Goal: Check status: Check status

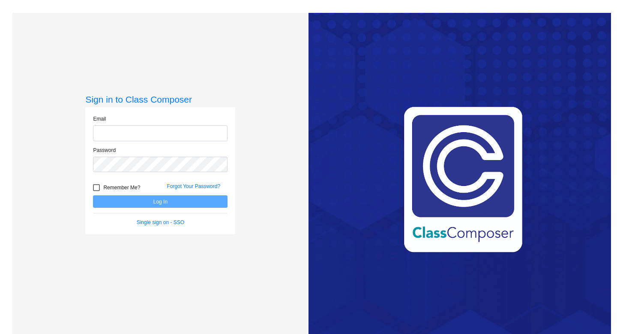
type input "[EMAIL_ADDRESS][PERSON_NAME][DOMAIN_NAME]"
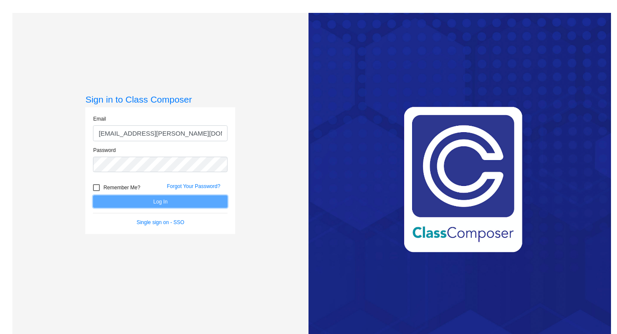
click at [137, 202] on button "Log In" at bounding box center [160, 201] width 135 height 12
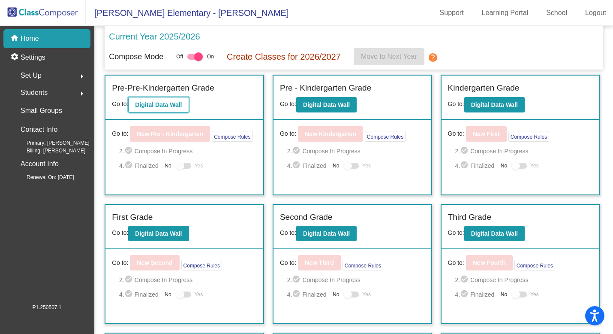
click at [183, 108] on button "Digital Data Wall" at bounding box center [158, 104] width 60 height 15
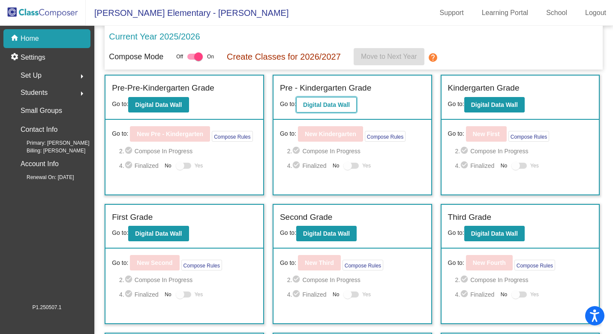
click at [337, 106] on b "Digital Data Wall" at bounding box center [326, 104] width 47 height 7
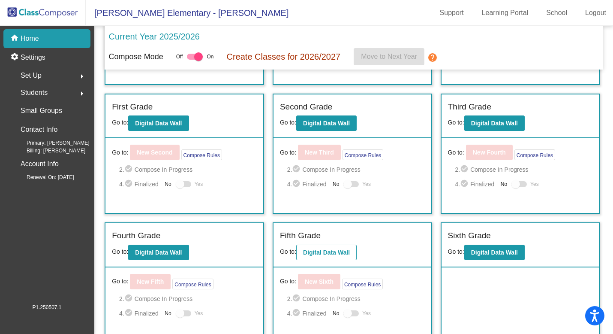
scroll to position [119, 0]
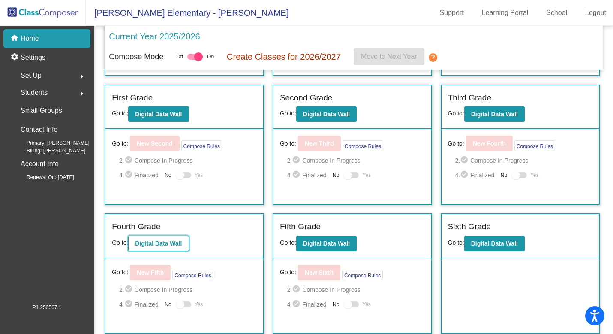
click at [176, 242] on b "Digital Data Wall" at bounding box center [158, 243] width 47 height 7
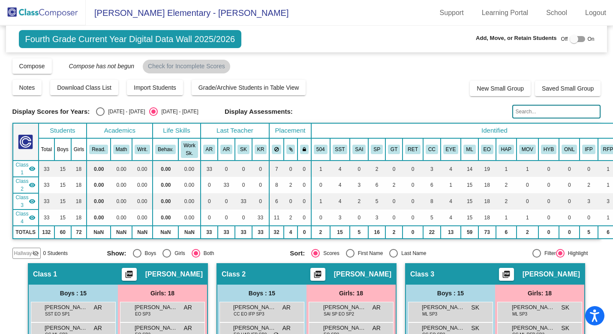
click at [529, 111] on input "text" at bounding box center [556, 112] width 88 height 14
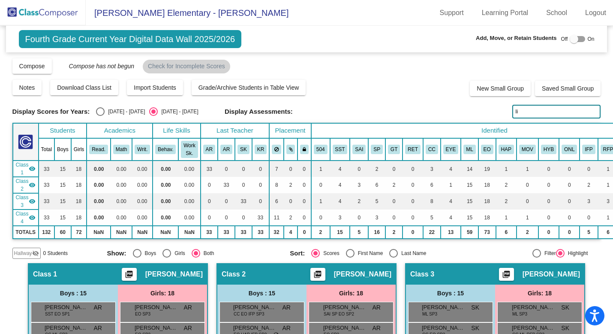
type input "l"
type input "h"
type input "moor"
drag, startPoint x: 541, startPoint y: 111, endPoint x: 454, endPoint y: 111, distance: 86.2
click at [454, 111] on div "Display Scores for Years: [DATE] - [DATE] [DATE] - [DATE] Display Assessments: …" at bounding box center [306, 112] width 589 height 14
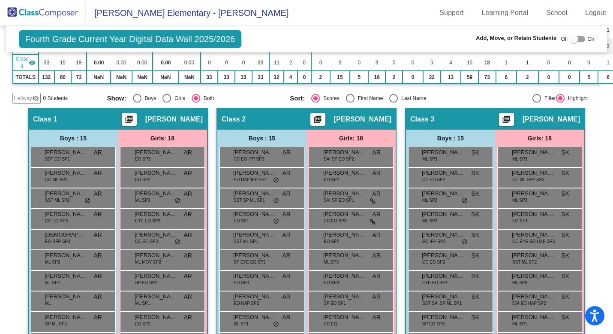
scroll to position [153, 0]
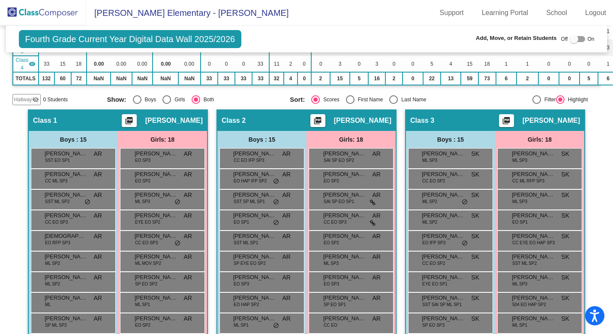
type input "salvador"
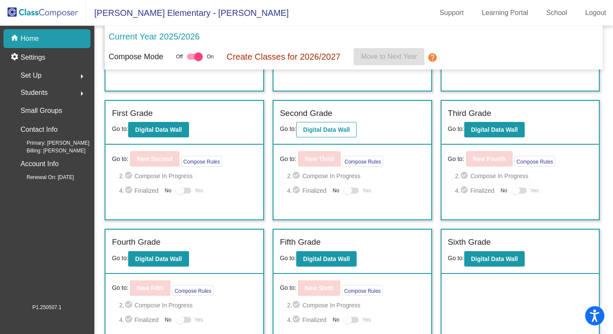
scroll to position [106, 0]
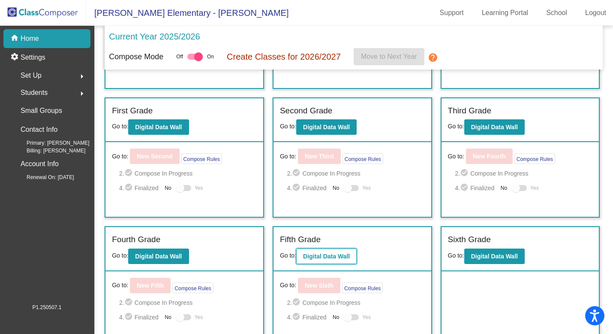
click at [317, 259] on b "Digital Data Wall" at bounding box center [326, 256] width 47 height 7
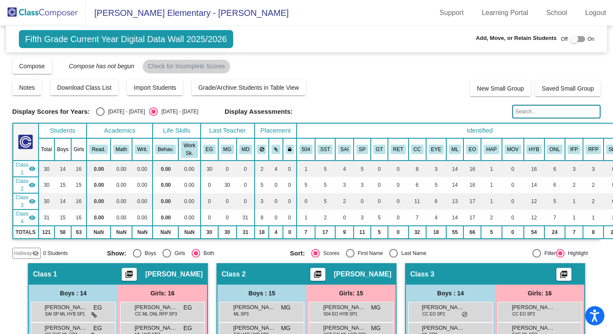
click at [544, 114] on input "text" at bounding box center [556, 112] width 88 height 14
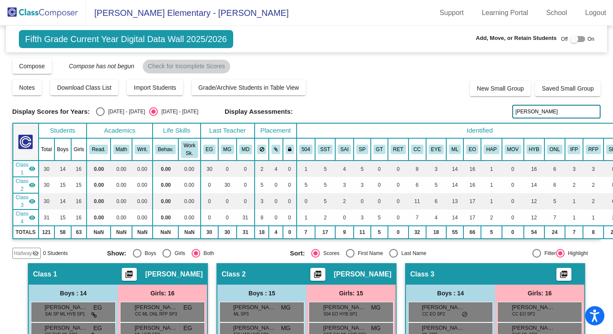
drag, startPoint x: 535, startPoint y: 111, endPoint x: 485, endPoint y: 110, distance: 50.2
click at [485, 110] on div "Display Scores for Years: [DATE] - [DATE] [DATE] - [DATE] Display Assessments: …" at bounding box center [306, 112] width 589 height 14
drag, startPoint x: 527, startPoint y: 112, endPoint x: 475, endPoint y: 109, distance: 52.0
click at [476, 111] on div "Display Scores for Years: [DATE] - [DATE] [DATE] - [DATE] Display Assessments: …" at bounding box center [306, 112] width 589 height 14
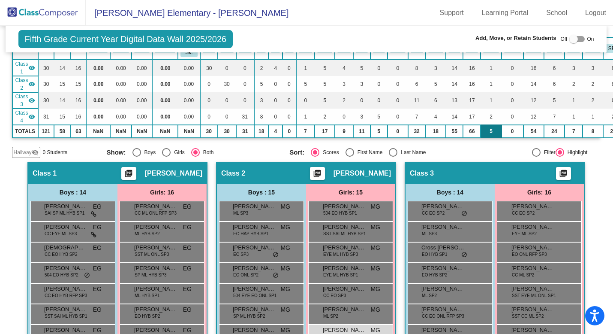
scroll to position [0, 0]
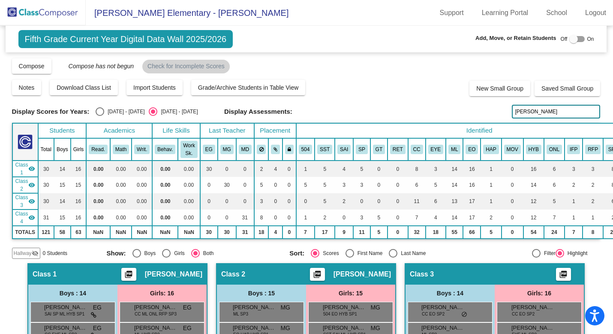
drag, startPoint x: 540, startPoint y: 112, endPoint x: 477, endPoint y: 111, distance: 63.0
click at [478, 111] on div "Display Scores for Years: [DATE] - [DATE] [DATE] - [DATE] Display Assessments: …" at bounding box center [306, 112] width 589 height 14
click at [529, 112] on input "alle" at bounding box center [556, 112] width 88 height 14
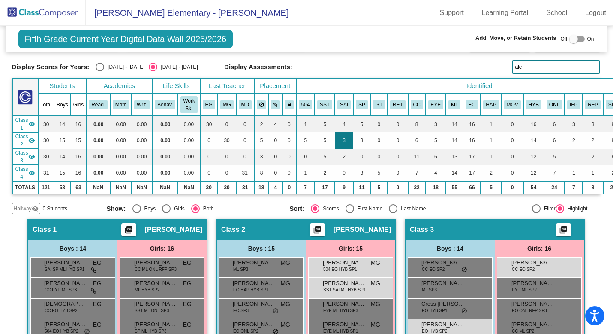
scroll to position [49, 0]
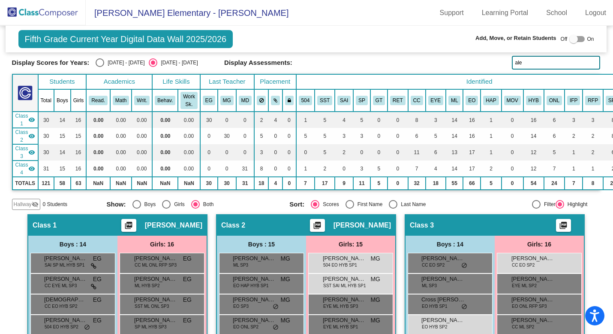
type input "ale"
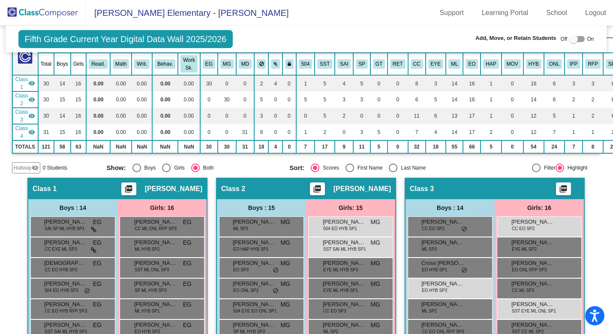
scroll to position [0, 0]
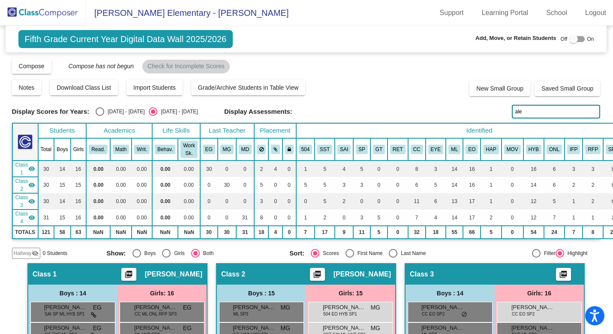
drag, startPoint x: 522, startPoint y: 108, endPoint x: 495, endPoint y: 108, distance: 26.6
click at [499, 109] on div "Display Scores for Years: [DATE] - [DATE] [DATE] - [DATE] Display Assessments: …" at bounding box center [306, 112] width 589 height 14
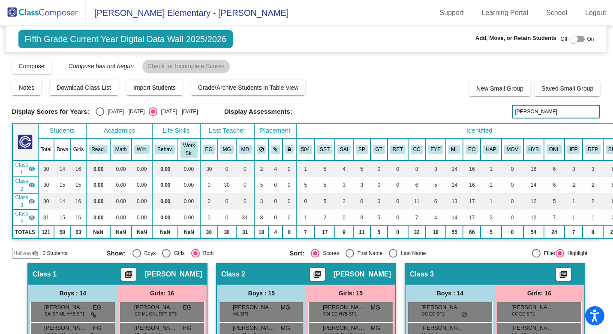
type input "[PERSON_NAME]"
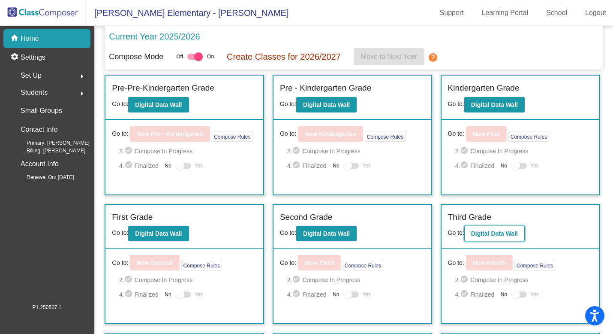
click at [484, 230] on b "Digital Data Wall" at bounding box center [494, 233] width 47 height 7
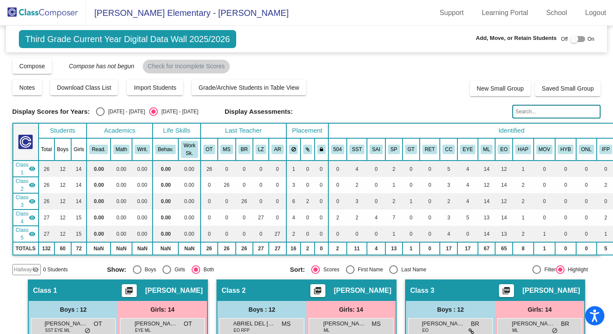
click at [538, 109] on input "text" at bounding box center [556, 112] width 88 height 14
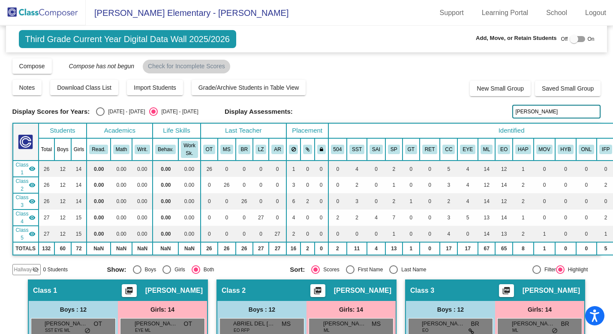
drag, startPoint x: 532, startPoint y: 110, endPoint x: 477, endPoint y: 110, distance: 54.4
click at [478, 110] on div "Display Scores for Years: [DATE] - [DATE] [DATE] - [DATE] Display Assessments: …" at bounding box center [306, 112] width 589 height 14
type input "a"
drag, startPoint x: 527, startPoint y: 114, endPoint x: 482, endPoint y: 112, distance: 45.0
click at [482, 113] on div "Display Scores for Years: [DATE] - [DATE] [DATE] - [DATE] Display Assessments: …" at bounding box center [306, 112] width 589 height 14
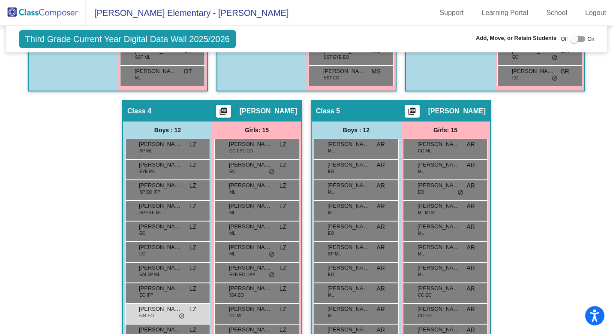
scroll to position [492, 0]
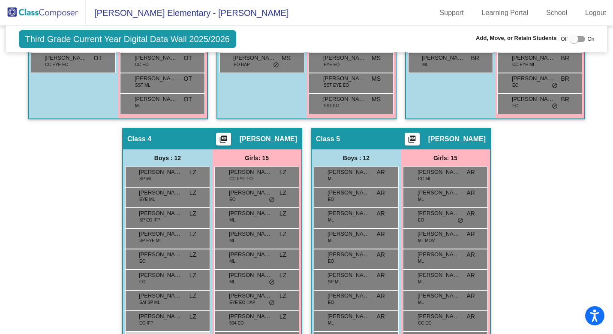
type input "[PERSON_NAME]"
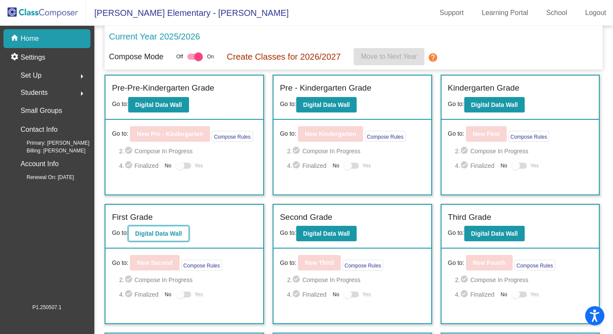
click at [166, 237] on b "Digital Data Wall" at bounding box center [158, 233] width 47 height 7
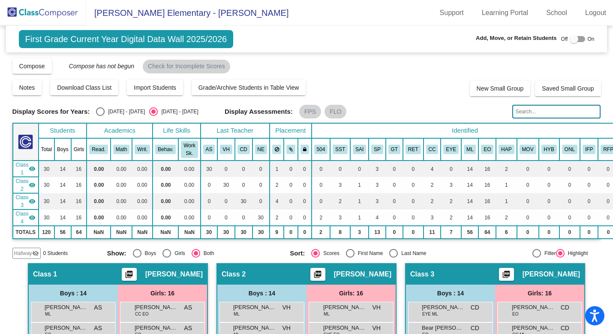
click at [562, 108] on input "text" at bounding box center [556, 112] width 88 height 14
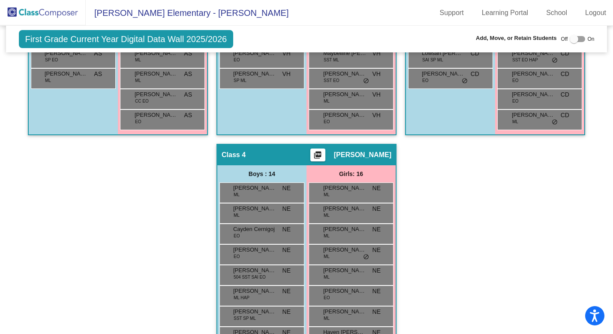
scroll to position [500, 0]
type input "levi"
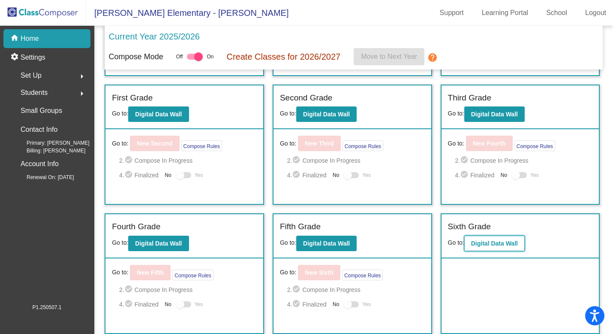
click at [488, 237] on button "Digital Data Wall" at bounding box center [494, 242] width 60 height 15
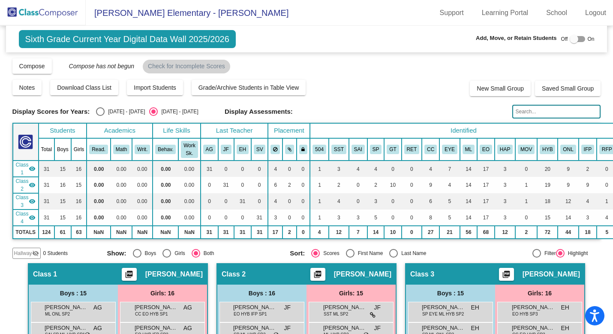
click at [514, 111] on input "text" at bounding box center [556, 112] width 88 height 14
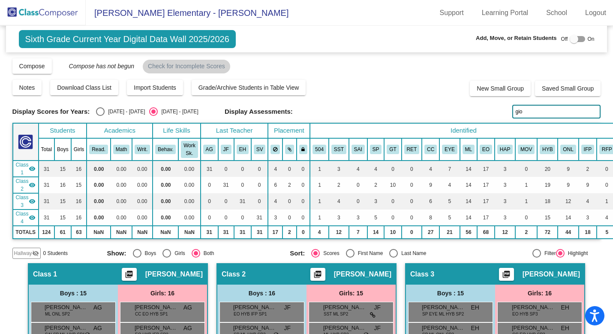
drag, startPoint x: 529, startPoint y: 109, endPoint x: 462, endPoint y: 109, distance: 66.9
click at [462, 109] on div "Display Scores for Years: [DATE] - [DATE] [DATE] - [DATE] Display Assessments: …" at bounding box center [306, 112] width 589 height 14
drag, startPoint x: 533, startPoint y: 110, endPoint x: 486, endPoint y: 110, distance: 47.2
click at [487, 110] on div "Display Scores for Years: [DATE] - [DATE] [DATE] - [DATE] Display Assessments: …" at bounding box center [306, 112] width 589 height 14
drag, startPoint x: 543, startPoint y: 114, endPoint x: 497, endPoint y: 115, distance: 45.9
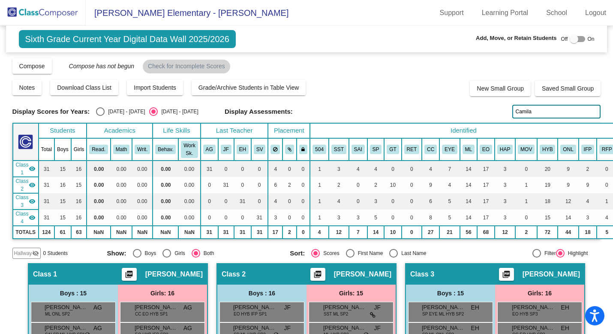
click at [498, 115] on div "Display Scores for Years: [DATE] - [DATE] [DATE] - [DATE] Display Assessments: …" at bounding box center [306, 112] width 589 height 14
drag, startPoint x: 536, startPoint y: 108, endPoint x: 450, endPoint y: 114, distance: 86.4
click at [450, 114] on div "Display Scores for Years: [DATE] - [DATE] [DATE] - [DATE] Display Assessments: …" at bounding box center [306, 112] width 589 height 14
drag, startPoint x: 520, startPoint y: 113, endPoint x: 497, endPoint y: 113, distance: 23.2
click at [497, 113] on div "Display Scores for Years: [DATE] - [DATE] [DATE] - [DATE] Display Assessments: …" at bounding box center [306, 112] width 589 height 14
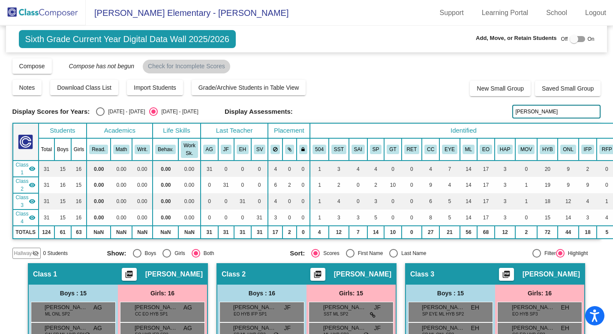
type input "[PERSON_NAME]"
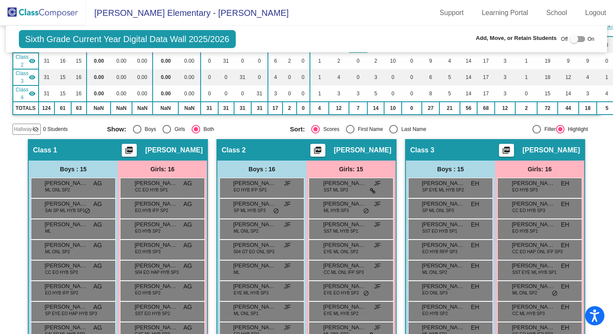
scroll to position [128, 0]
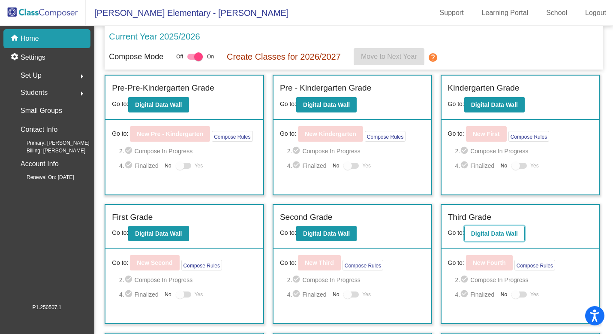
click at [500, 228] on button "Digital Data Wall" at bounding box center [494, 232] width 60 height 15
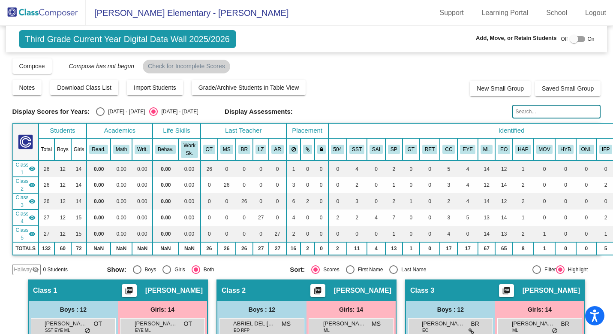
click at [114, 107] on label "[DATE] - [DATE]" at bounding box center [120, 111] width 49 height 9
click at [100, 116] on input "[DATE] - [DATE]" at bounding box center [100, 116] width 0 height 0
radio input "true"
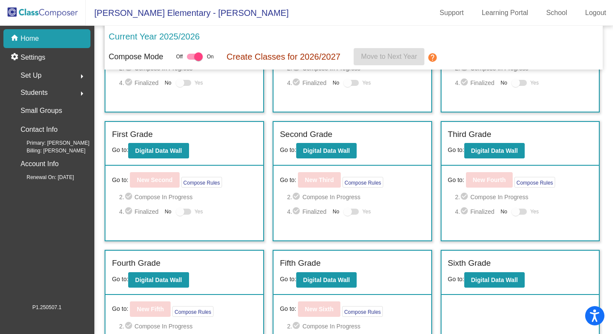
scroll to position [90, 0]
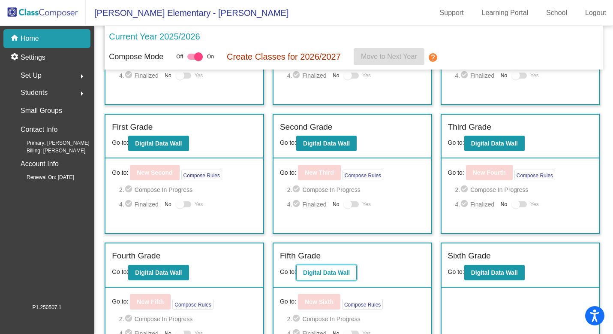
click at [344, 272] on b "Digital Data Wall" at bounding box center [326, 272] width 47 height 7
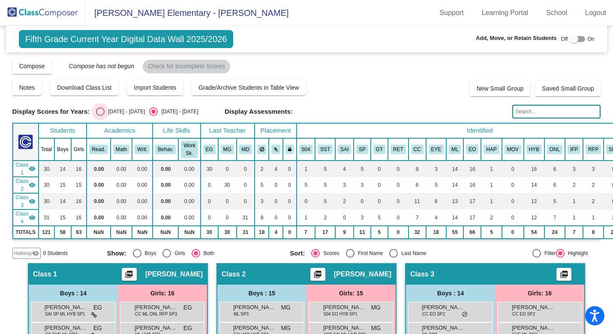
click at [106, 112] on div "[DATE] - [DATE]" at bounding box center [125, 112] width 40 height 8
click at [100, 116] on input "[DATE] - [DATE]" at bounding box center [100, 116] width 0 height 0
radio input "true"
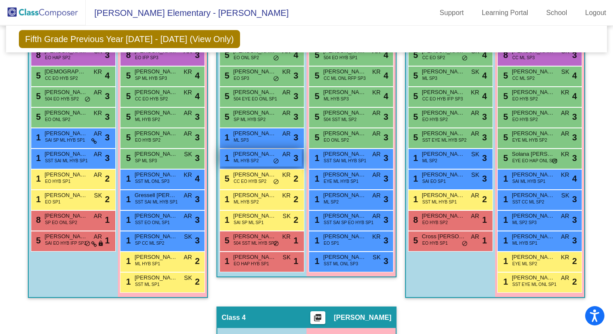
scroll to position [296, 0]
